Goal: Task Accomplishment & Management: Use online tool/utility

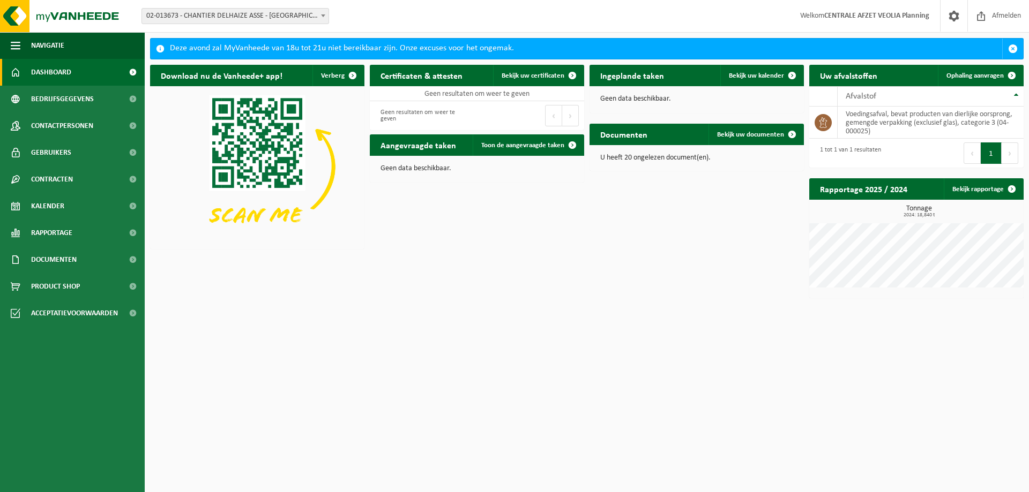
click at [266, 13] on span "02-013673 - CHANTIER DELHAIZE ASSE - [GEOGRAPHIC_DATA] - [GEOGRAPHIC_DATA]" at bounding box center [235, 16] width 186 height 15
type input "b"
type input "beerse"
select select "732"
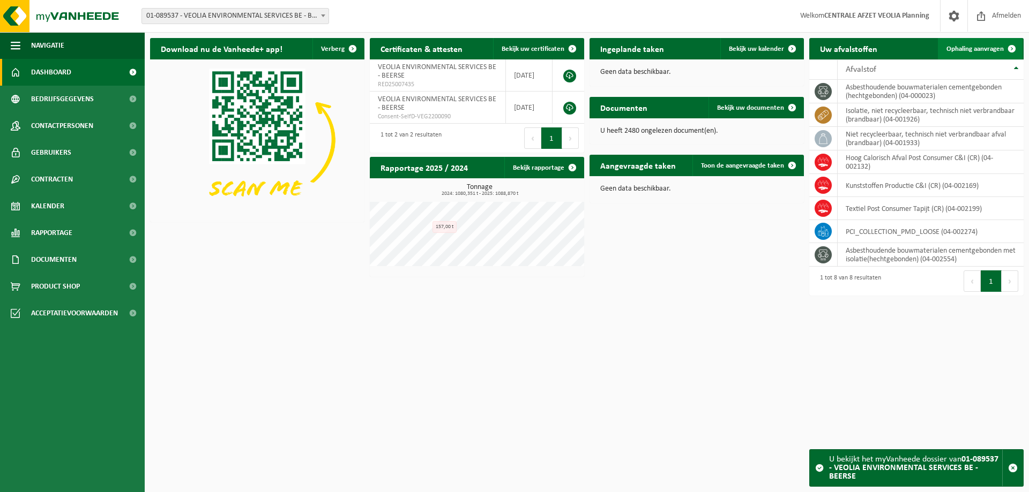
click at [974, 51] on span "Ophaling aanvragen" at bounding box center [974, 49] width 57 height 7
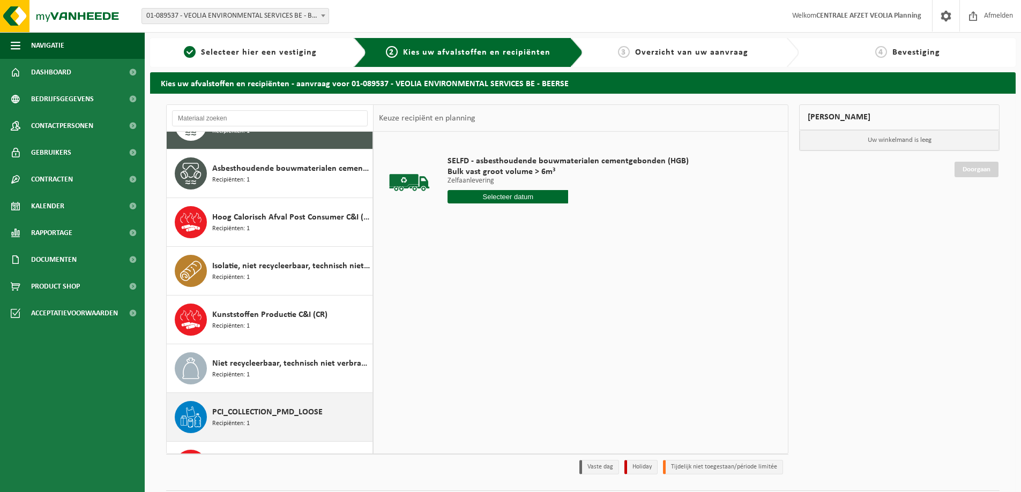
click at [267, 415] on span "PCI_COLLECTION_PMD_LOOSE" at bounding box center [267, 412] width 110 height 13
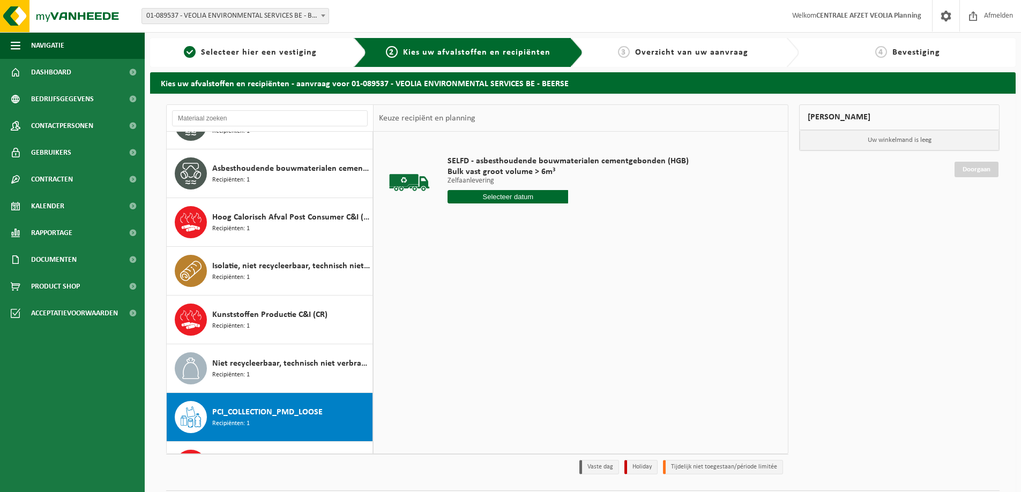
scroll to position [68, 0]
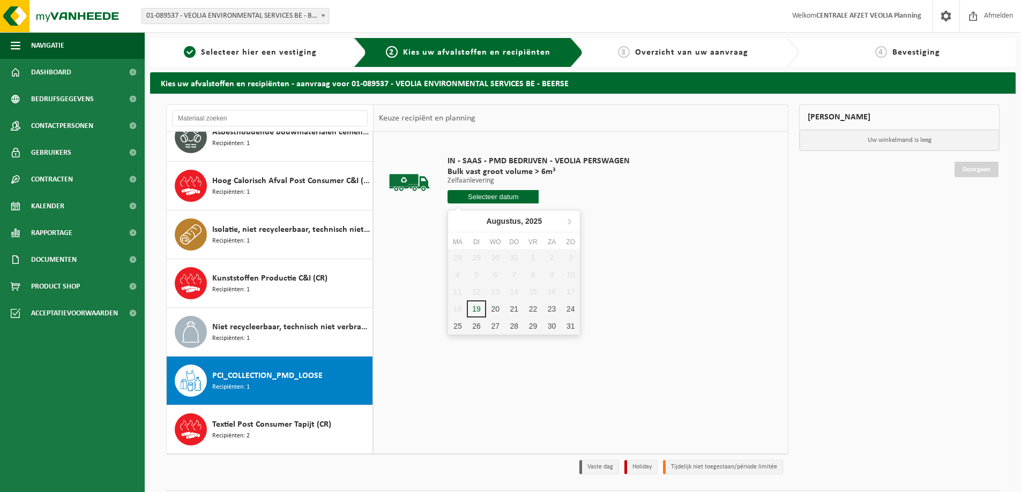
click at [500, 196] on input "text" at bounding box center [492, 196] width 91 height 13
click at [494, 310] on div "20" at bounding box center [495, 309] width 19 height 17
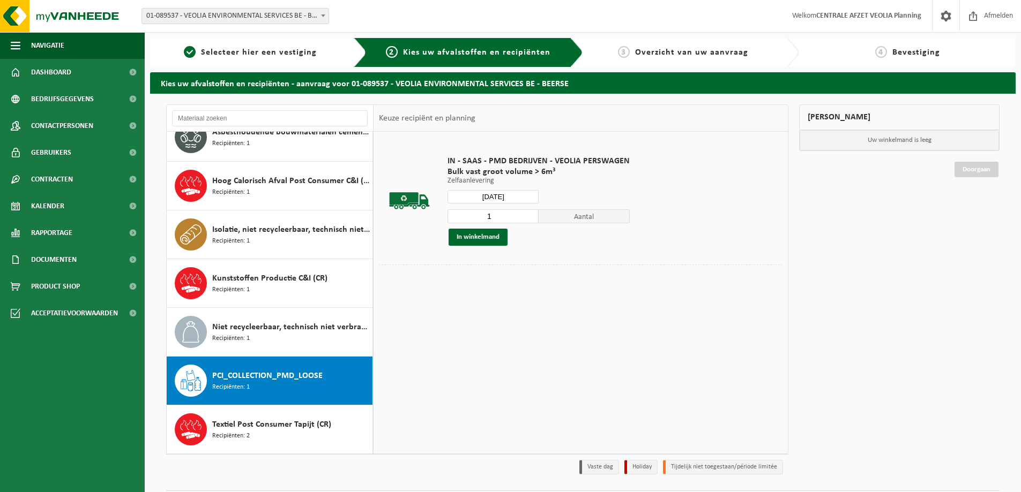
type input "Van [DATE]"
click at [475, 238] on button "In winkelmand" at bounding box center [477, 237] width 59 height 17
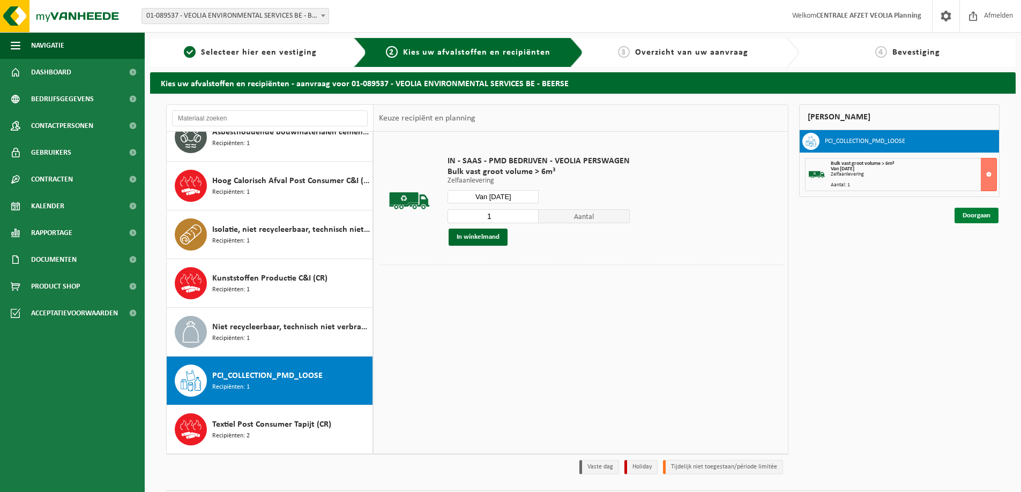
click at [977, 214] on link "Doorgaan" at bounding box center [976, 216] width 44 height 16
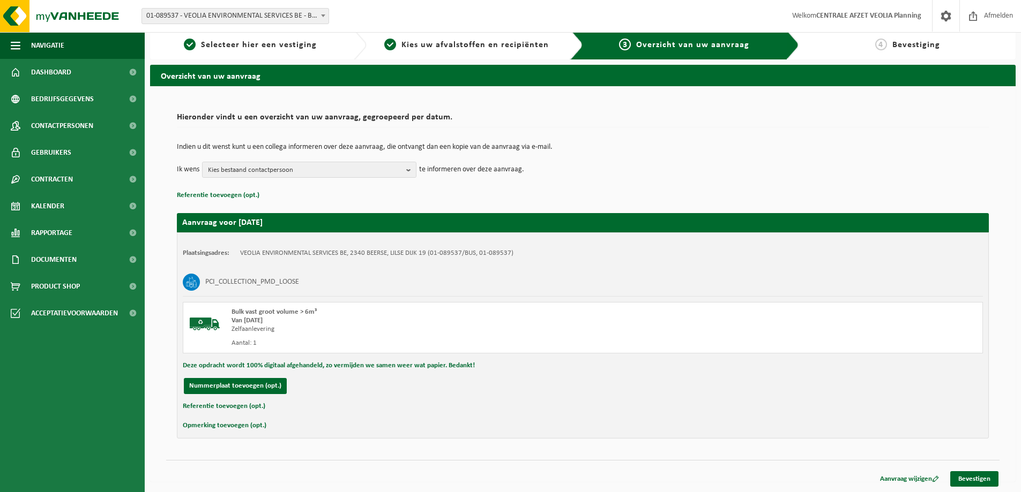
scroll to position [8, 0]
click at [973, 477] on link "Bevestigen" at bounding box center [974, 479] width 48 height 16
